Goal: Obtain resource: Obtain resource

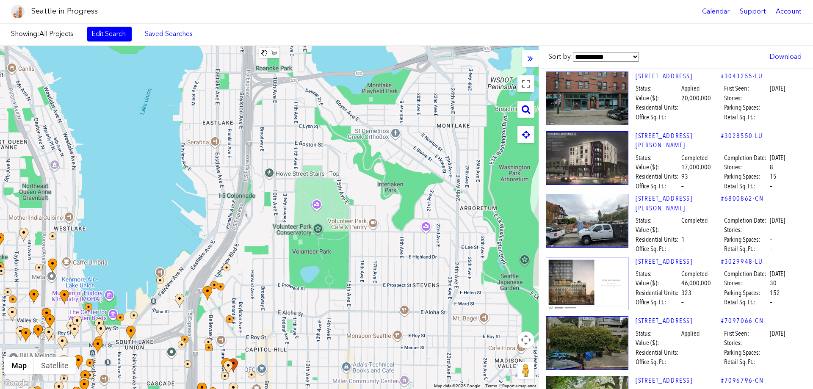
drag, startPoint x: 384, startPoint y: 223, endPoint x: 147, endPoint y: 405, distance: 298.7
click at [147, 389] on html "Seattle in Progress Calendar Support Account About [GEOGRAPHIC_DATA] in Progres…" at bounding box center [406, 194] width 813 height 389
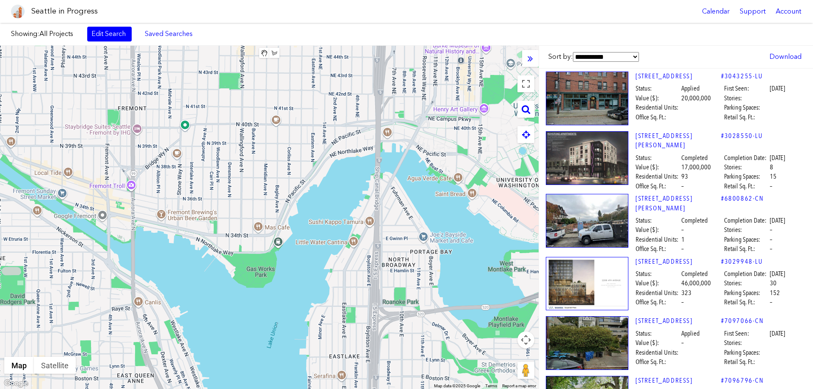
drag, startPoint x: 312, startPoint y: 223, endPoint x: 391, endPoint y: 401, distance: 195.1
click at [391, 389] on html "Seattle in Progress Calendar Support Account About [GEOGRAPHIC_DATA] in Progres…" at bounding box center [406, 194] width 813 height 389
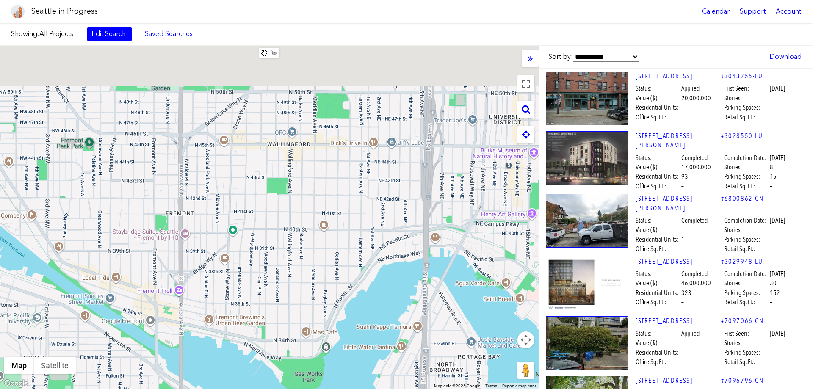
drag, startPoint x: 228, startPoint y: 78, endPoint x: 317, endPoint y: 266, distance: 208.6
click at [282, 284] on div at bounding box center [269, 217] width 539 height 343
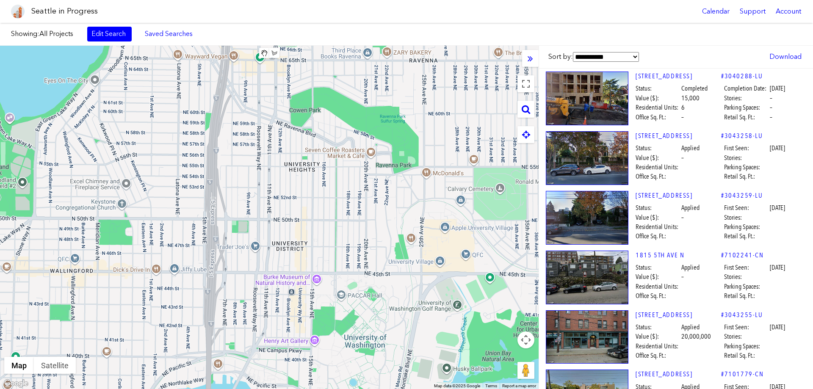
drag, startPoint x: 384, startPoint y: 213, endPoint x: 215, endPoint y: 241, distance: 170.8
click at [162, 273] on div at bounding box center [269, 217] width 539 height 343
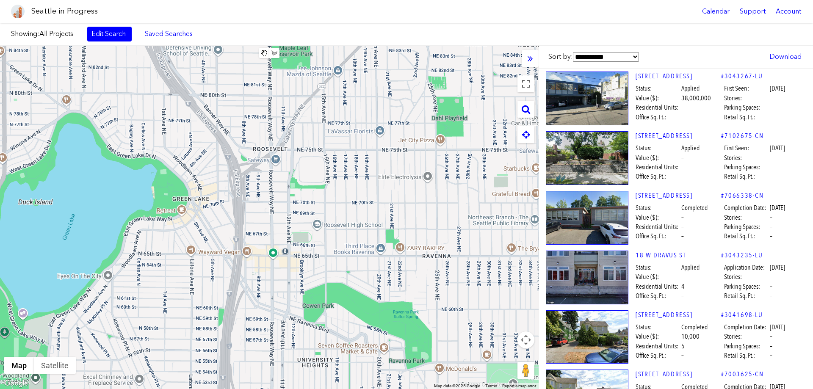
drag, startPoint x: 281, startPoint y: 193, endPoint x: 303, endPoint y: 342, distance: 150.7
click at [294, 389] on div at bounding box center [269, 217] width 539 height 343
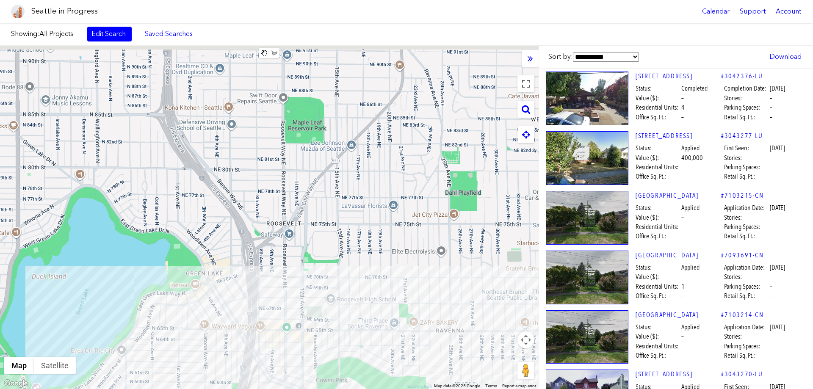
drag, startPoint x: 308, startPoint y: 130, endPoint x: 322, endPoint y: 214, distance: 85.4
click at [322, 214] on div at bounding box center [269, 217] width 539 height 343
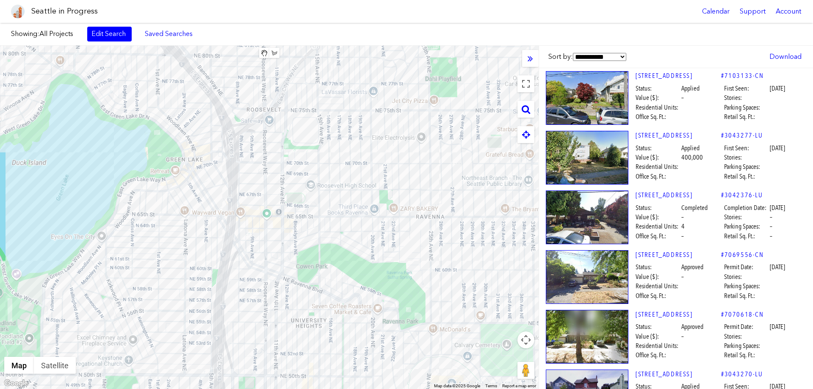
drag, startPoint x: 341, startPoint y: 232, endPoint x: 322, endPoint y: 108, distance: 125.5
click at [322, 108] on div at bounding box center [269, 217] width 539 height 343
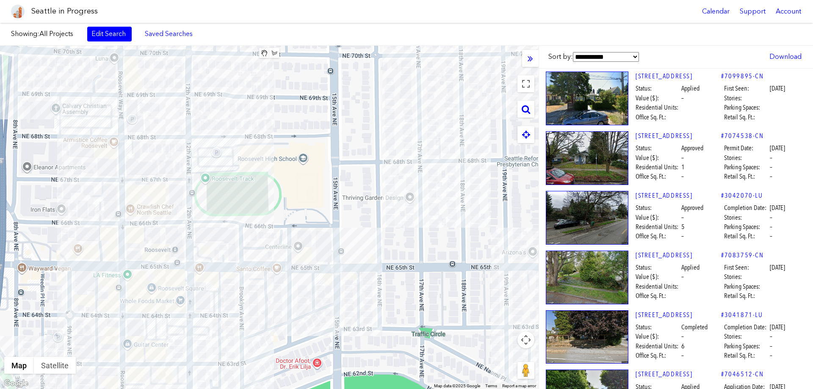
drag, startPoint x: 214, startPoint y: 298, endPoint x: 216, endPoint y: 270, distance: 28.4
click at [216, 270] on div at bounding box center [269, 217] width 539 height 343
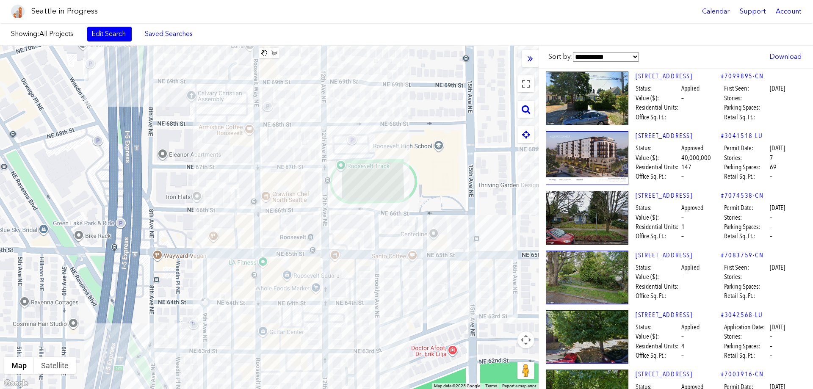
drag, startPoint x: 149, startPoint y: 282, endPoint x: 285, endPoint y: 270, distance: 136.1
click at [285, 270] on div at bounding box center [269, 217] width 539 height 343
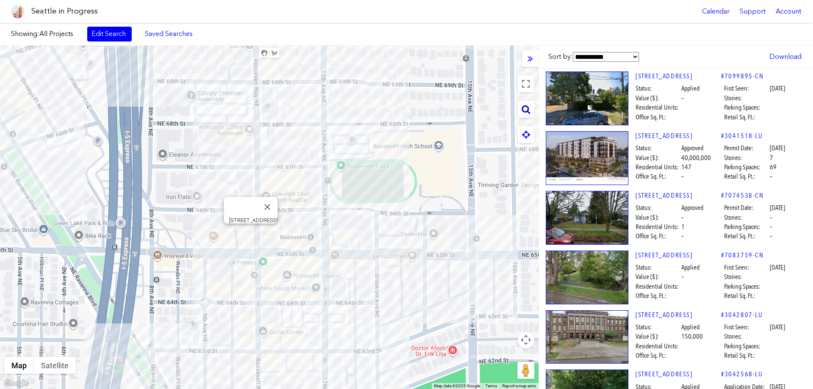
click at [249, 232] on div "6501 ROOSEVELT WAY NE" at bounding box center [269, 217] width 539 height 343
click at [368, 212] on div "6515 BROOKLYN AVE NE" at bounding box center [269, 217] width 539 height 343
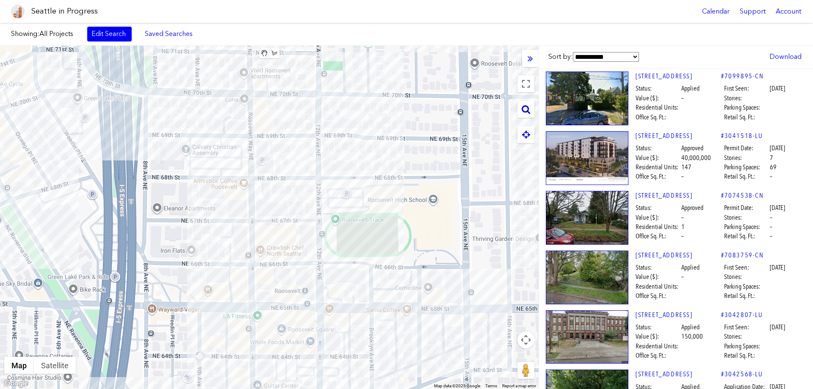
drag, startPoint x: 274, startPoint y: 171, endPoint x: 265, endPoint y: 210, distance: 40.0
click at [268, 225] on div at bounding box center [269, 217] width 539 height 343
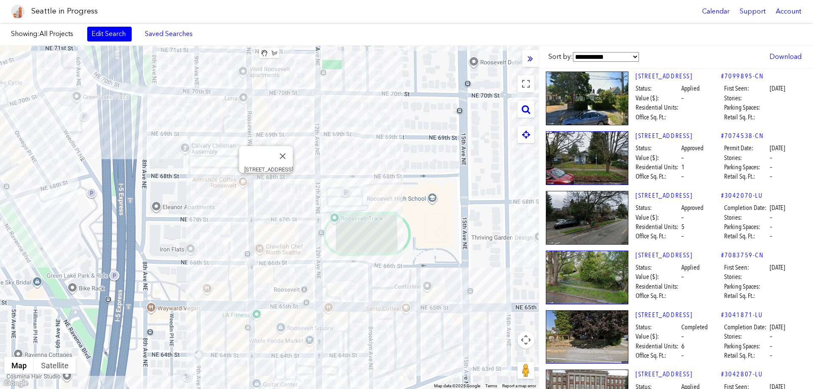
click at [266, 181] on div "6716 ROOSEVELT WAY NE" at bounding box center [269, 217] width 539 height 343
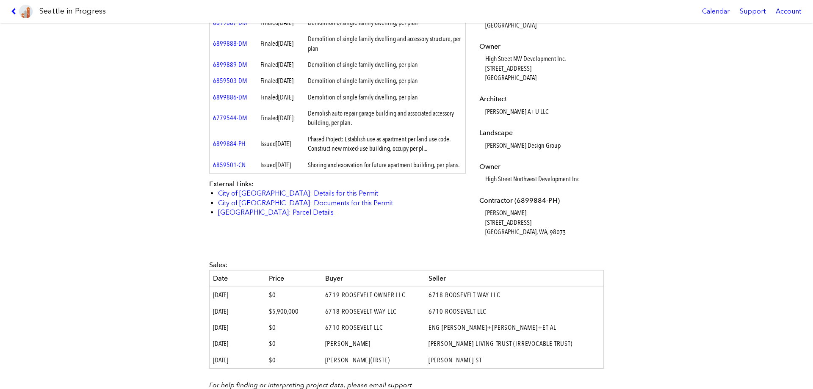
scroll to position [465, 0]
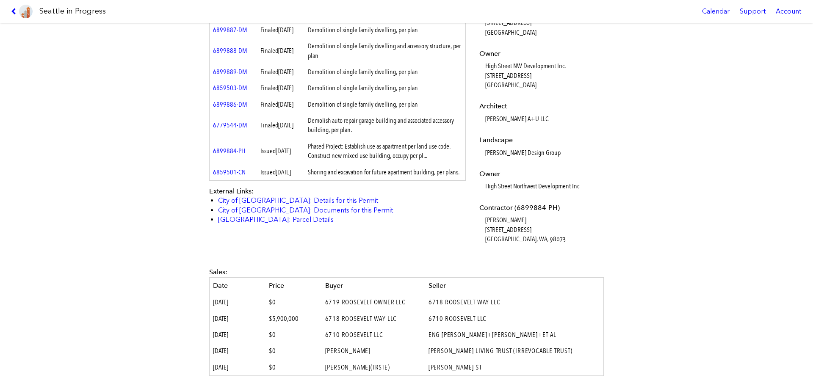
click at [293, 205] on link "City of [GEOGRAPHIC_DATA]: Details for this Permit" at bounding box center [298, 201] width 160 height 8
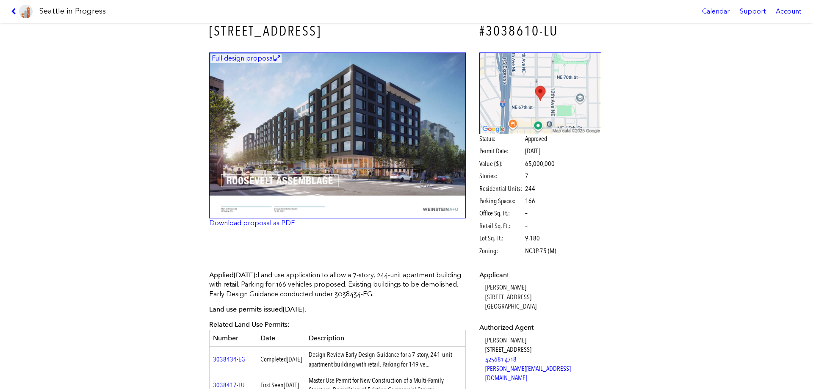
scroll to position [0, 0]
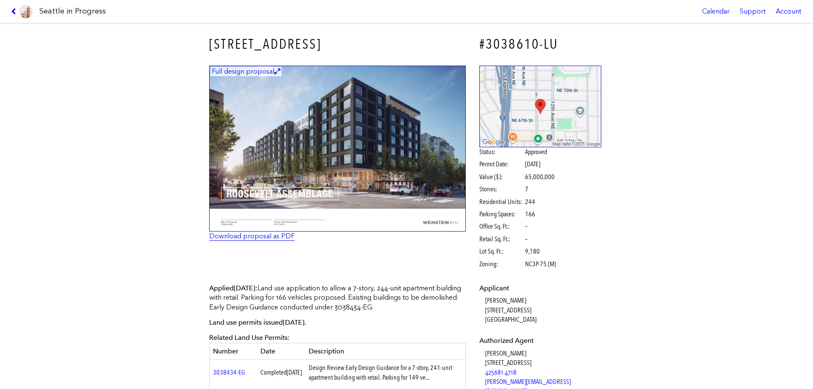
click at [248, 234] on link "Download proposal as PDF" at bounding box center [252, 236] width 86 height 8
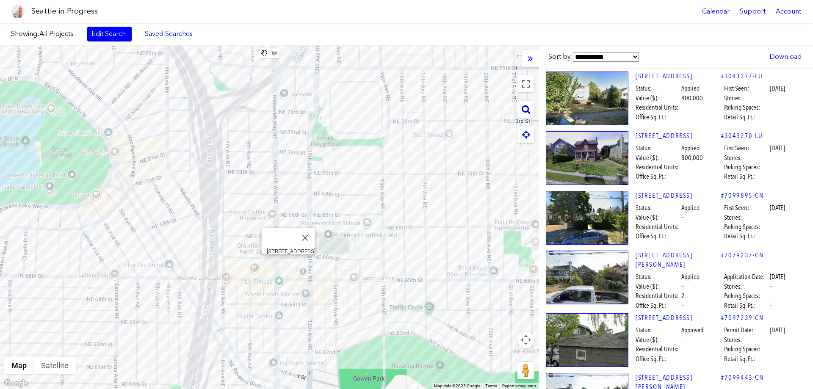
click at [288, 263] on div "1010 NE 65TH ST" at bounding box center [269, 217] width 539 height 343
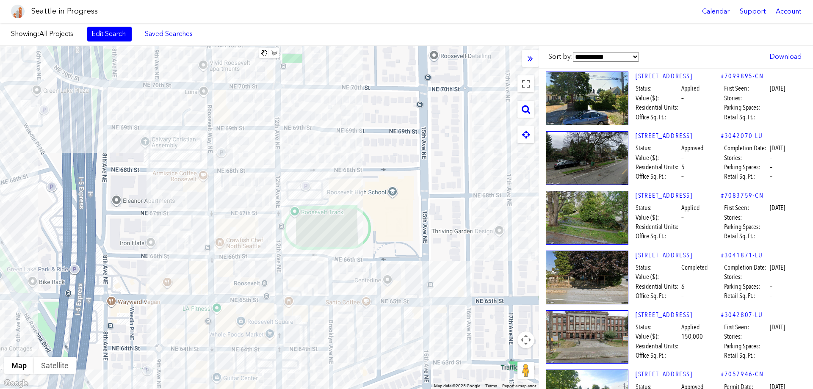
drag, startPoint x: 311, startPoint y: 212, endPoint x: 301, endPoint y: 135, distance: 78.2
click at [302, 132] on div at bounding box center [269, 217] width 539 height 343
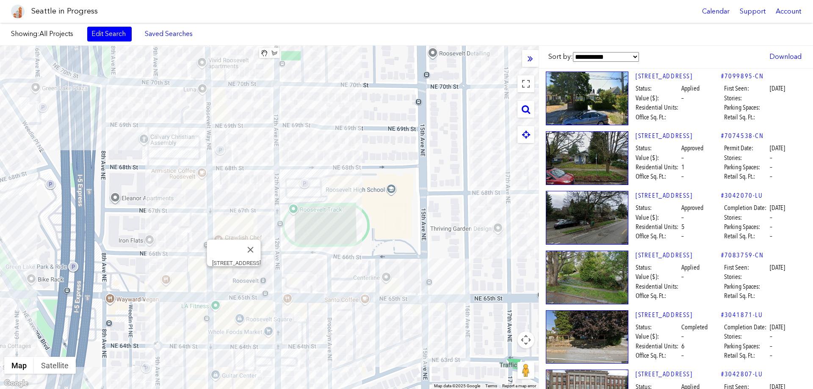
click at [234, 274] on div "1010 NE 65TH ST" at bounding box center [269, 217] width 539 height 343
click at [235, 278] on div at bounding box center [269, 217] width 539 height 343
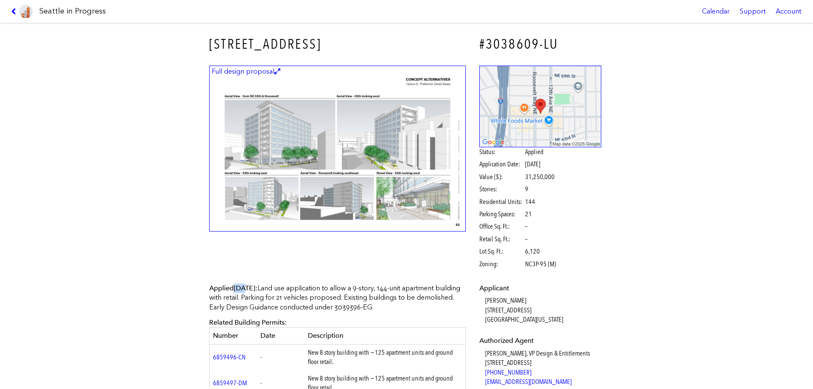
click at [235, 278] on div "Applied Oct. 20, 2022 : Land use application to allow a 9-story, 144-unit apart…" at bounding box center [337, 365] width 269 height 175
click at [249, 71] on figcaption "Full design proposal" at bounding box center [245, 71] width 71 height 9
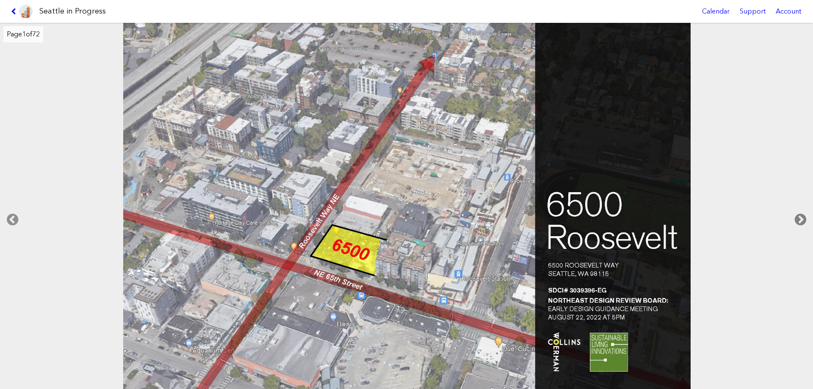
click at [803, 217] on icon at bounding box center [800, 219] width 25 height 27
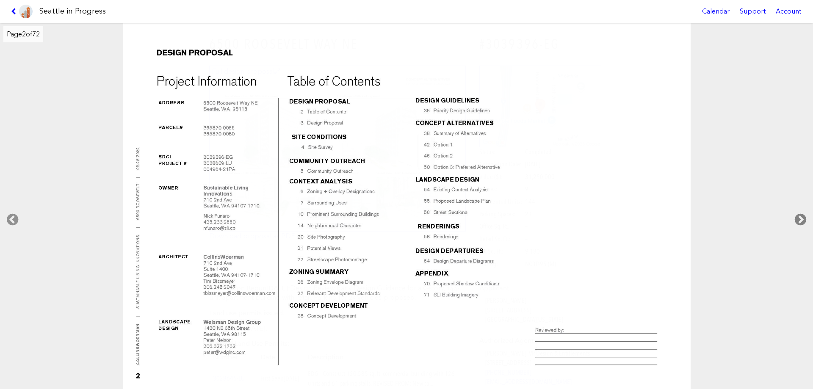
click at [799, 216] on icon at bounding box center [800, 219] width 25 height 27
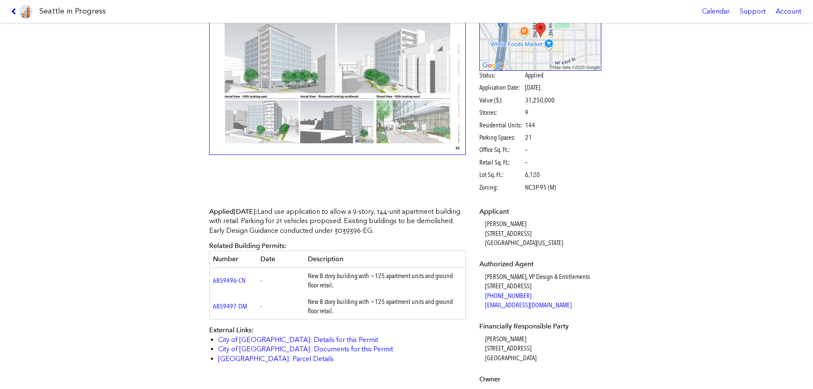
scroll to position [85, 0]
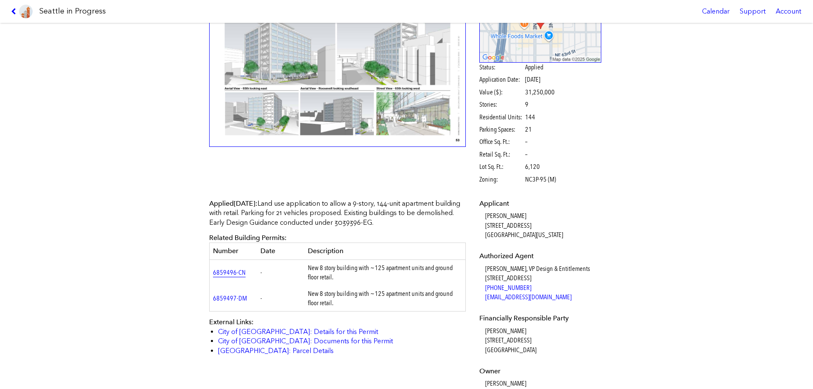
click at [230, 271] on link "6859496-CN" at bounding box center [229, 273] width 33 height 8
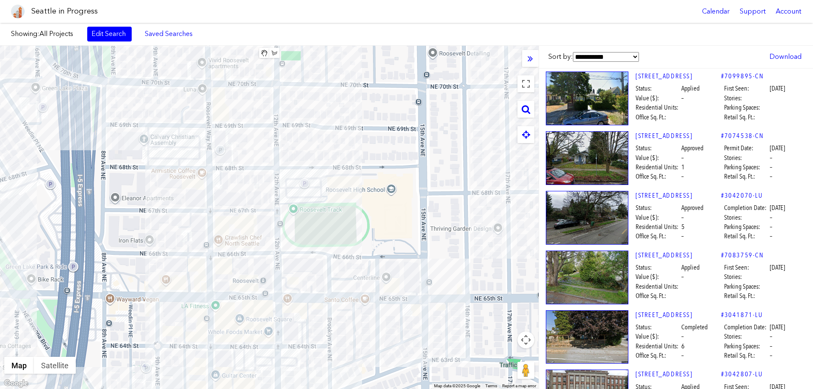
drag, startPoint x: 407, startPoint y: 230, endPoint x: 315, endPoint y: 168, distance: 111.7
click at [274, 132] on div at bounding box center [269, 217] width 539 height 343
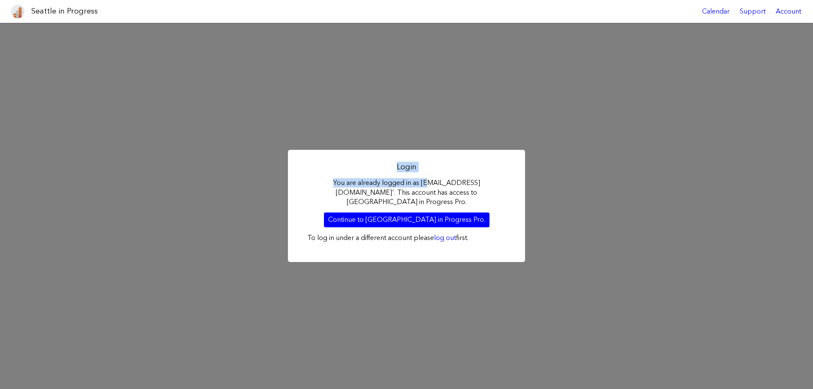
click at [383, 176] on div "Login You are already logged in as [EMAIL_ADDRESS][DOMAIN_NAME]'. This account …" at bounding box center [406, 206] width 237 height 112
click at [429, 213] on link "Continue to [GEOGRAPHIC_DATA] in Progress Pro." at bounding box center [407, 220] width 166 height 14
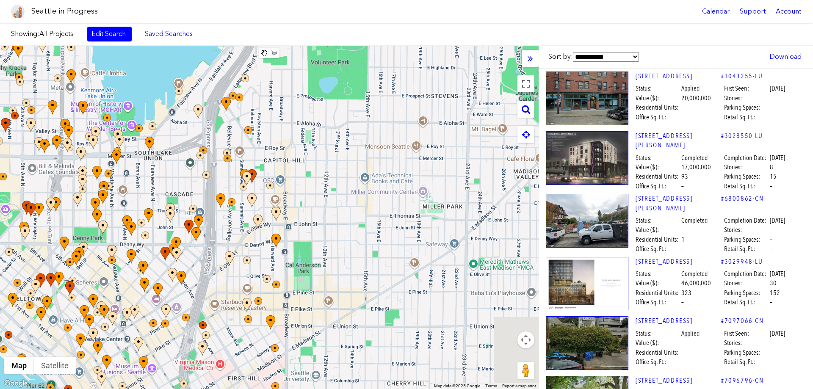
drag, startPoint x: 424, startPoint y: 202, endPoint x: 111, endPoint y: 199, distance: 313.0
click at [111, 199] on div at bounding box center [269, 217] width 539 height 343
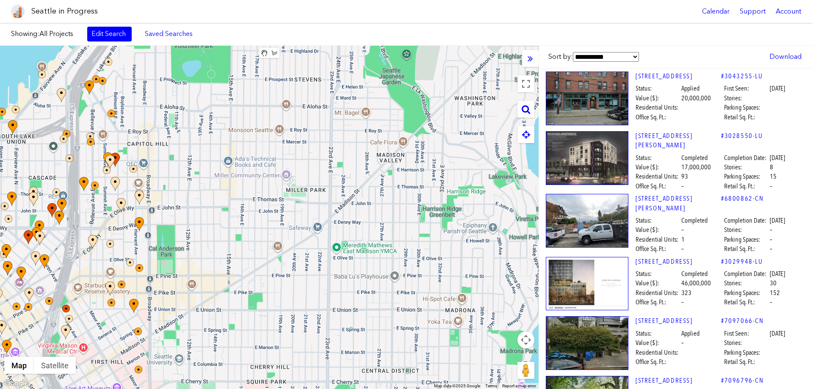
drag, startPoint x: 352, startPoint y: 219, endPoint x: 271, endPoint y: 205, distance: 82.4
click at [271, 205] on div at bounding box center [269, 217] width 539 height 343
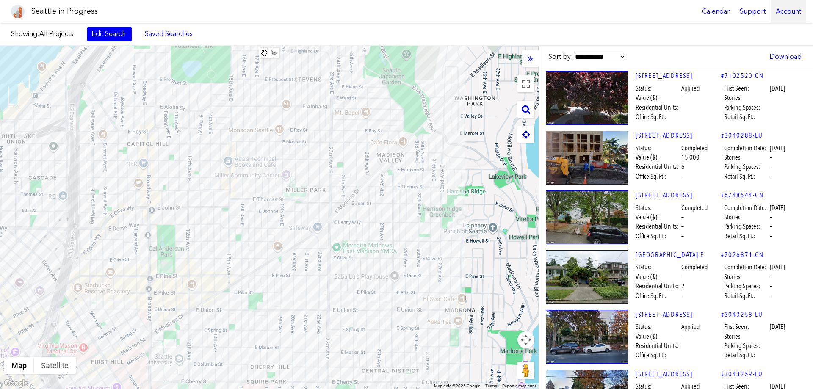
click at [790, 11] on div "Account" at bounding box center [789, 11] width 36 height 23
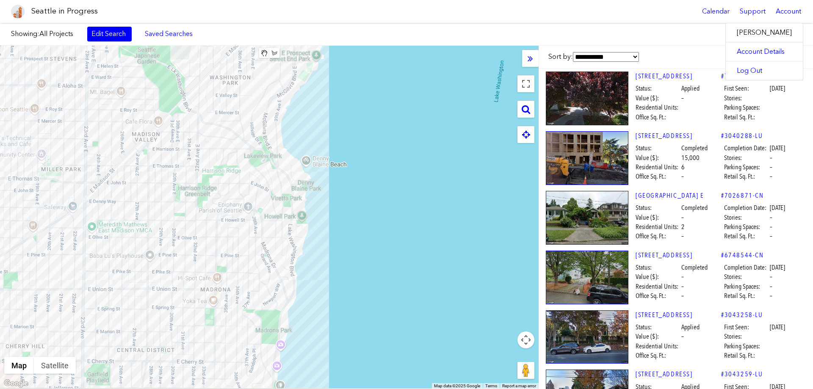
drag, startPoint x: 401, startPoint y: 174, endPoint x: 159, endPoint y: 155, distance: 242.5
click at [154, 153] on div at bounding box center [269, 217] width 539 height 343
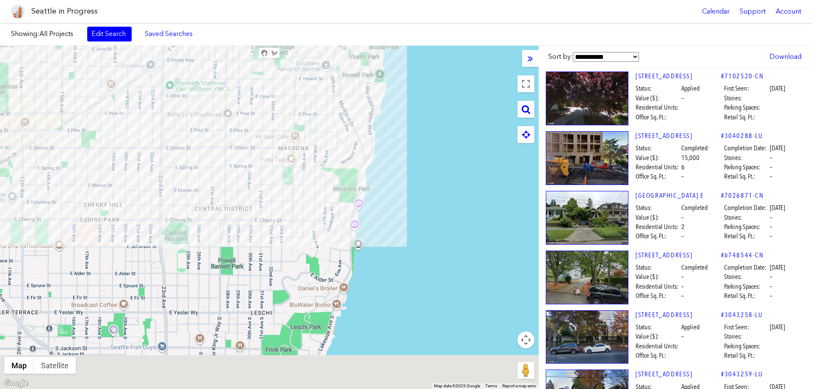
drag, startPoint x: 227, startPoint y: 195, endPoint x: 322, endPoint y: 38, distance: 183.8
click at [322, 38] on div "Showing: All Projects Edit Search Saved Searches Added to Saved Searches Done C…" at bounding box center [406, 206] width 813 height 366
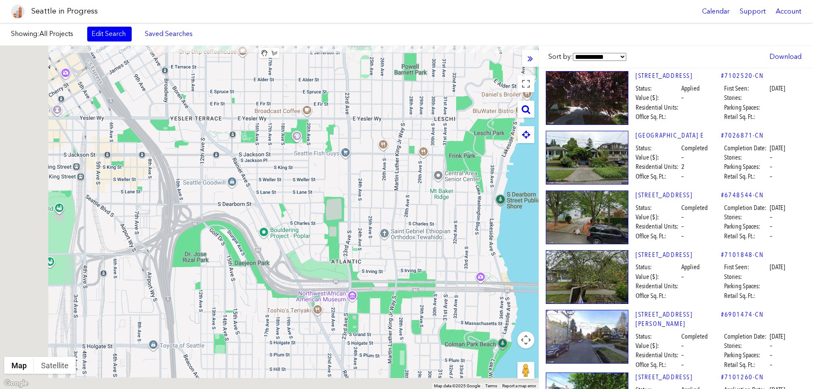
drag, startPoint x: 267, startPoint y: 185, endPoint x: 454, endPoint y: -6, distance: 267.4
click at [454, 0] on html "Seattle in Progress Calendar Support Account About [GEOGRAPHIC_DATA] in Progres…" at bounding box center [406, 194] width 813 height 389
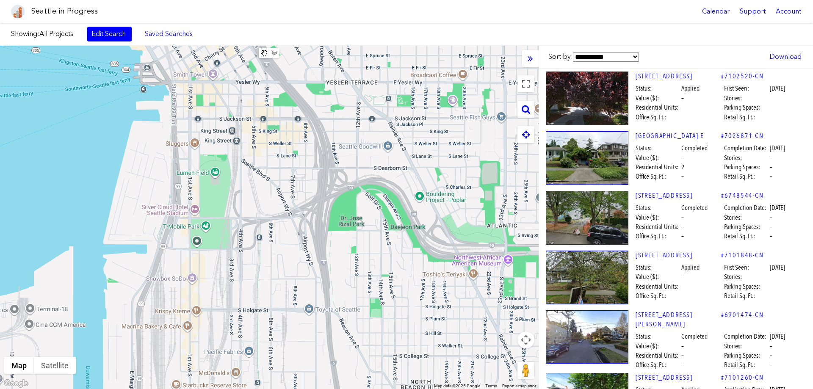
drag, startPoint x: 295, startPoint y: 128, endPoint x: 458, endPoint y: 100, distance: 165.9
click at [458, 100] on div at bounding box center [269, 217] width 539 height 343
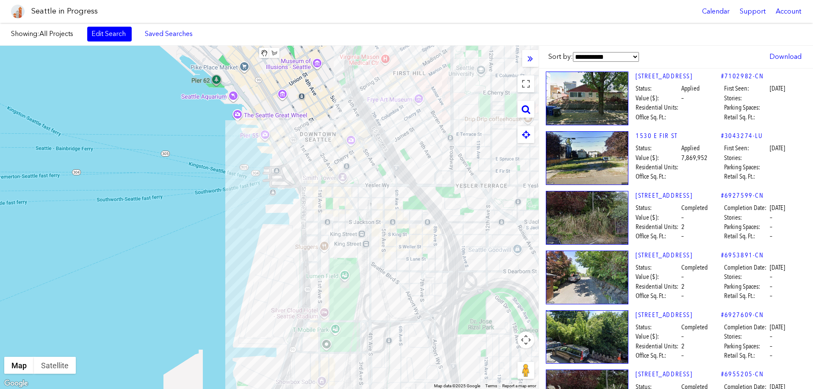
drag, startPoint x: 277, startPoint y: 166, endPoint x: 386, endPoint y: 274, distance: 152.4
click at [386, 274] on div at bounding box center [269, 217] width 539 height 343
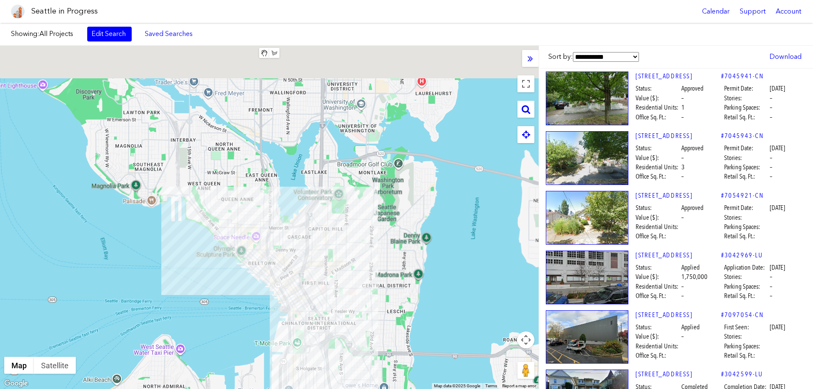
drag, startPoint x: 346, startPoint y: 122, endPoint x: 326, endPoint y: 240, distance: 120.2
click at [327, 241] on div at bounding box center [269, 217] width 539 height 343
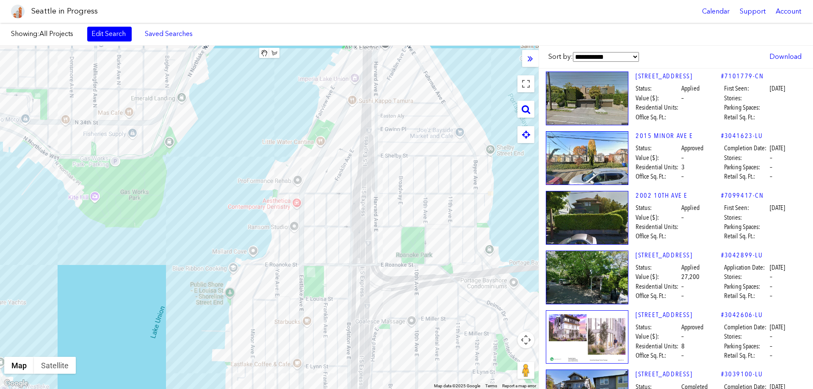
drag, startPoint x: 352, startPoint y: 110, endPoint x: 349, endPoint y: 277, distance: 167.7
click at [349, 277] on div at bounding box center [269, 217] width 539 height 343
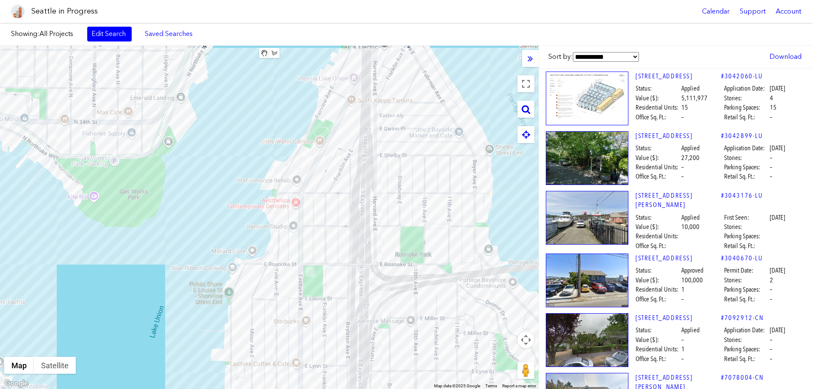
click at [387, 185] on div at bounding box center [269, 217] width 539 height 343
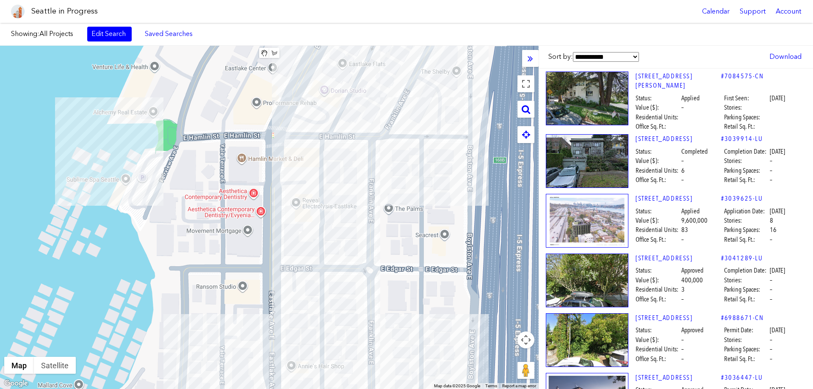
drag, startPoint x: 299, startPoint y: 235, endPoint x: 505, endPoint y: 177, distance: 214.4
click at [505, 176] on div at bounding box center [269, 217] width 539 height 343
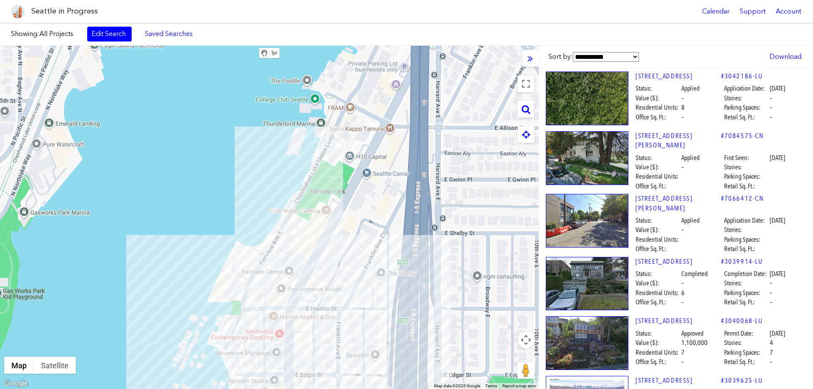
drag, startPoint x: 369, startPoint y: 91, endPoint x: 345, endPoint y: 266, distance: 176.5
click at [345, 266] on div at bounding box center [269, 217] width 539 height 343
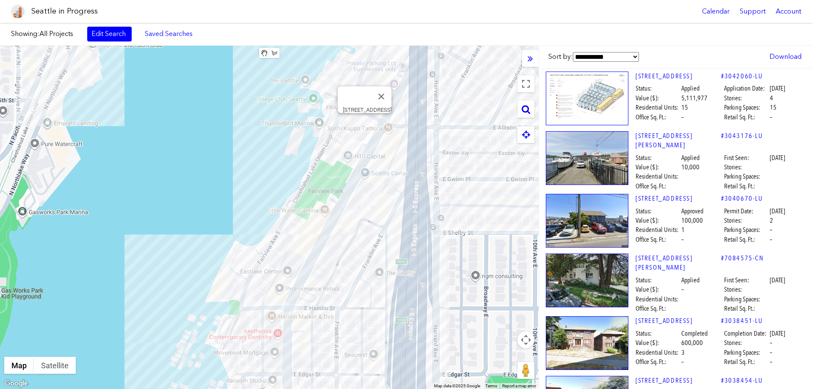
click at [364, 121] on div "[STREET_ADDRESS]" at bounding box center [269, 217] width 539 height 343
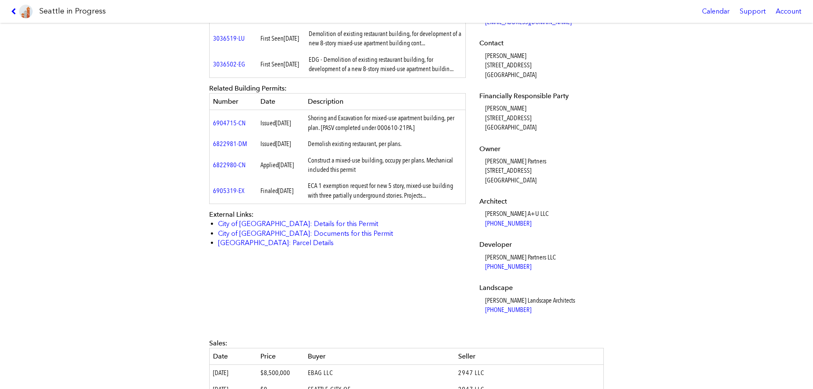
scroll to position [254, 0]
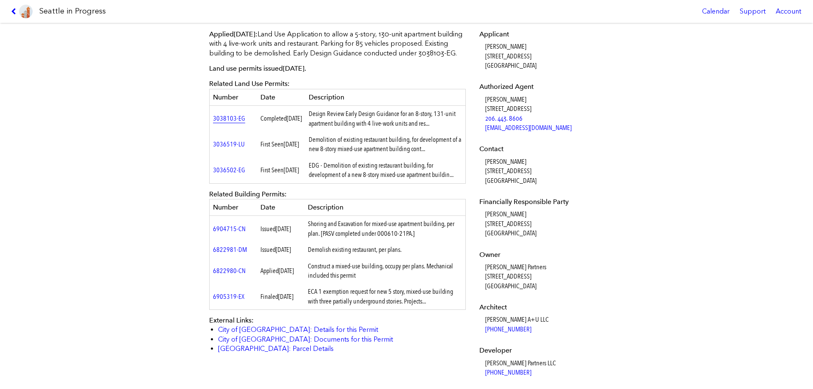
click at [227, 122] on link "3038103-EG" at bounding box center [229, 118] width 32 height 8
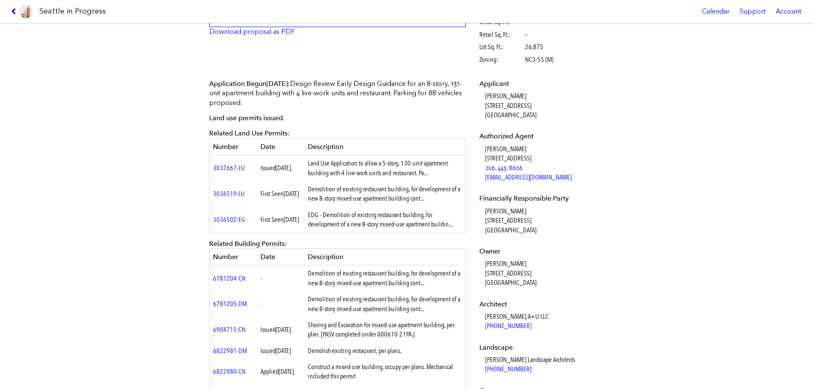
scroll to position [212, 0]
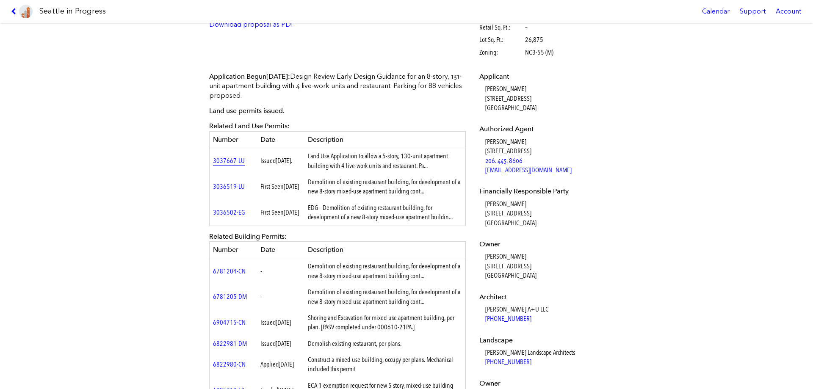
click at [230, 159] on link "3037667-LU" at bounding box center [229, 161] width 32 height 8
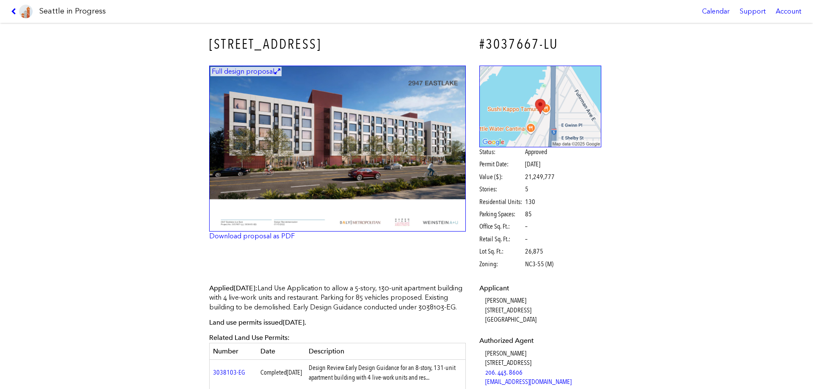
click at [315, 129] on img at bounding box center [337, 149] width 257 height 166
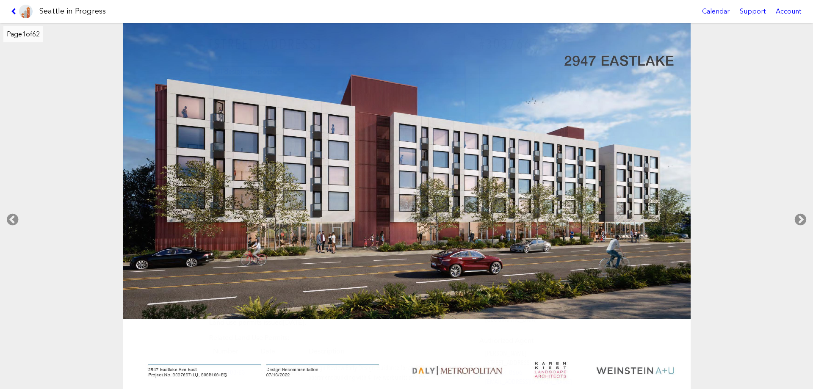
click at [311, 371] on img at bounding box center [407, 206] width 568 height 367
click at [510, 285] on img at bounding box center [407, 206] width 568 height 367
click at [800, 218] on icon at bounding box center [800, 219] width 25 height 27
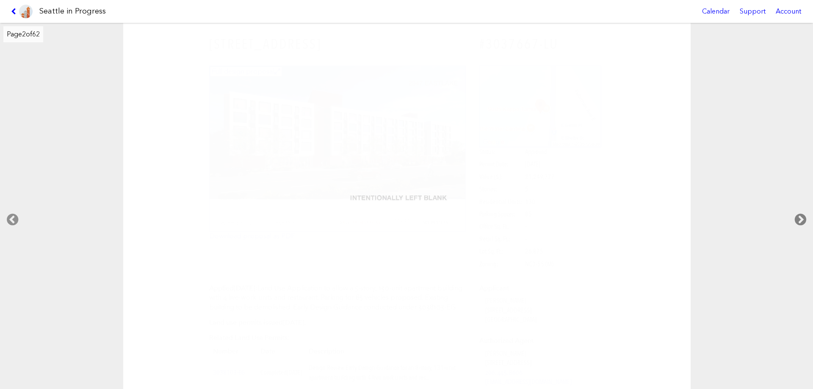
click at [800, 217] on icon at bounding box center [800, 219] width 25 height 27
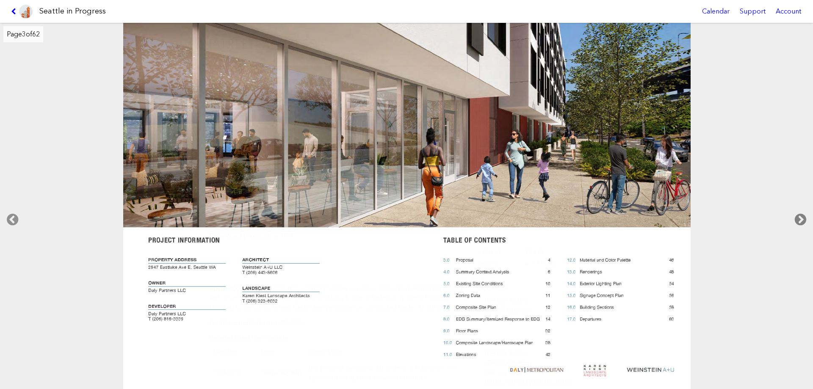
click at [800, 220] on icon at bounding box center [800, 219] width 25 height 27
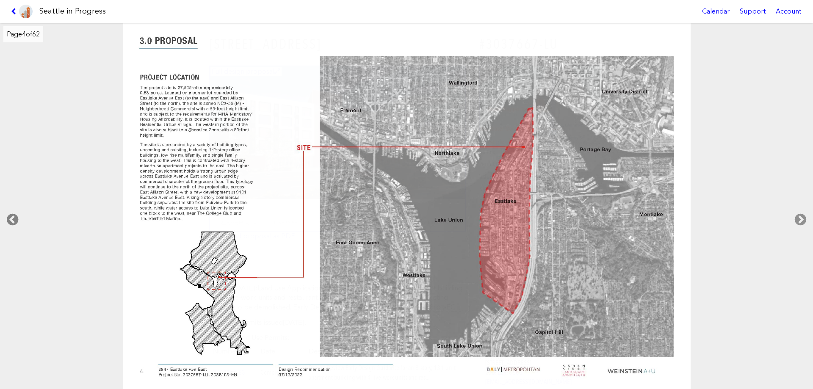
click at [15, 217] on icon at bounding box center [12, 219] width 25 height 27
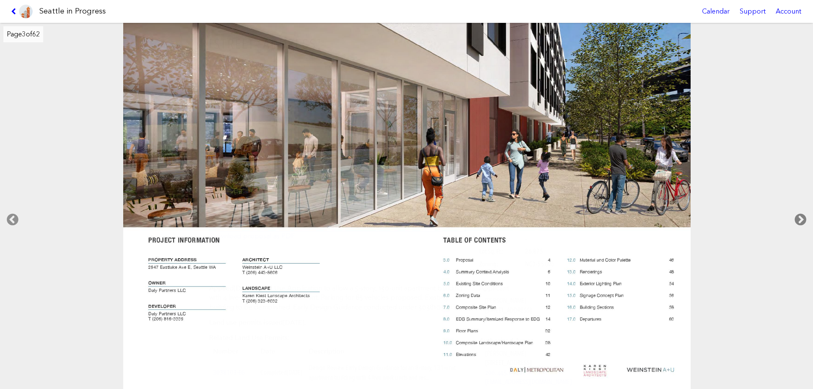
click at [799, 217] on icon at bounding box center [800, 219] width 25 height 27
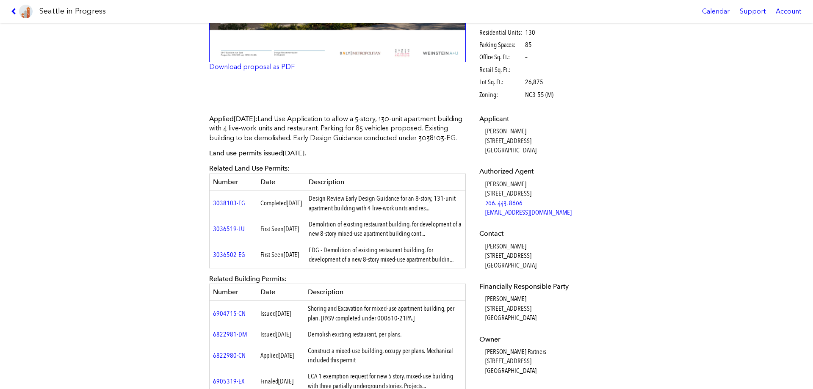
scroll to position [85, 0]
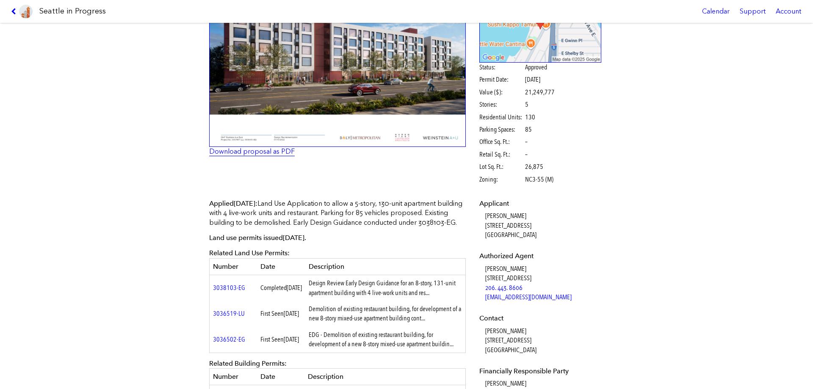
click at [257, 150] on link "Download proposal as PDF" at bounding box center [252, 151] width 86 height 8
